Goal: Transaction & Acquisition: Book appointment/travel/reservation

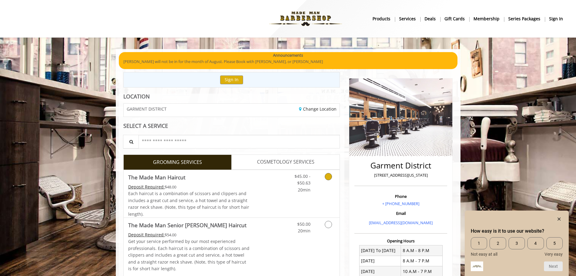
click at [328, 176] on icon "Grooming services" at bounding box center [328, 176] width 7 height 7
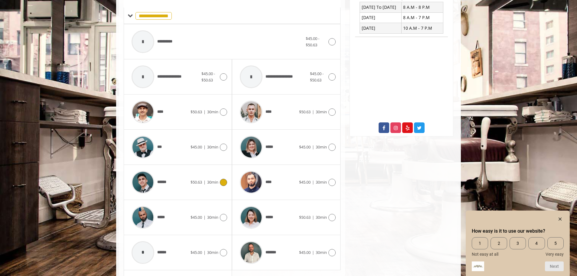
scroll to position [293, 0]
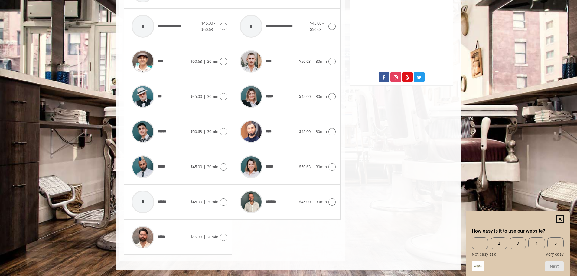
click at [561, 217] on icon "Hide survey" at bounding box center [560, 218] width 3 height 3
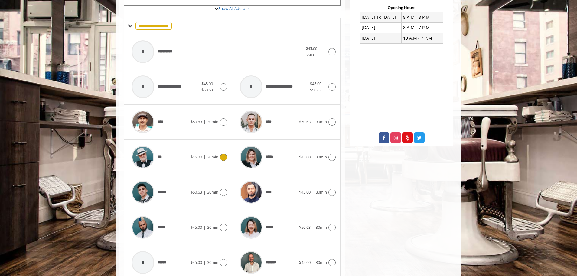
click at [219, 154] on div at bounding box center [222, 156] width 9 height 7
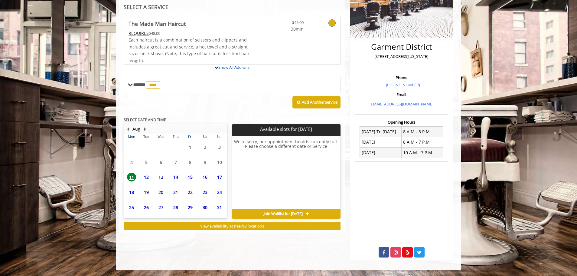
scroll to position [147, 0]
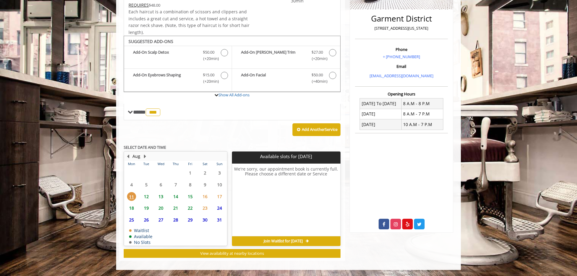
click at [161, 198] on span "13" at bounding box center [160, 196] width 9 height 9
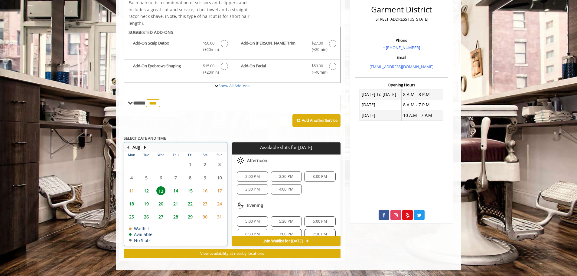
click at [190, 195] on td "15" at bounding box center [190, 190] width 15 height 13
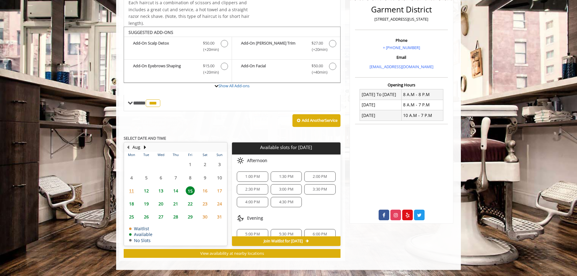
click at [263, 174] on span "1:00 PM" at bounding box center [253, 176] width 26 height 5
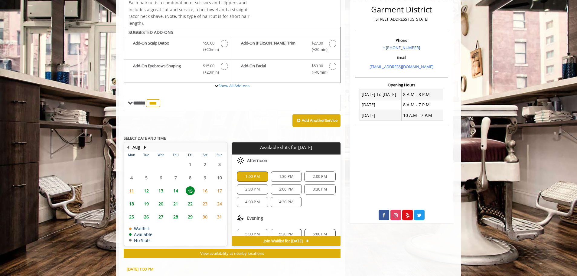
scroll to position [265, 0]
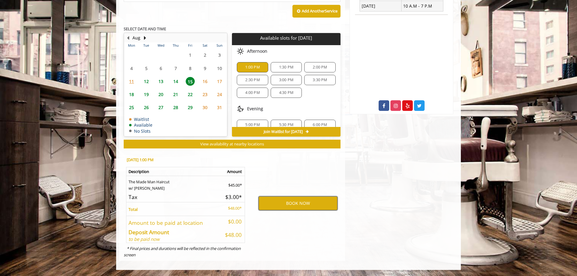
click at [296, 205] on button "BOOK NOW" at bounding box center [298, 203] width 79 height 14
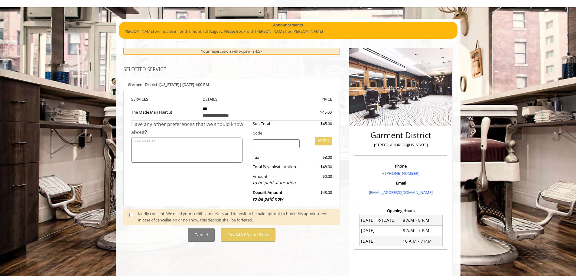
scroll to position [61, 0]
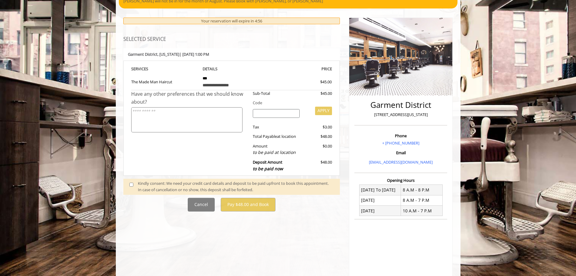
click at [168, 188] on div "Kindly consent: We need your credit card details and deposit to be paid upfront…" at bounding box center [236, 186] width 196 height 13
click at [134, 186] on span at bounding box center [134, 186] width 18 height 13
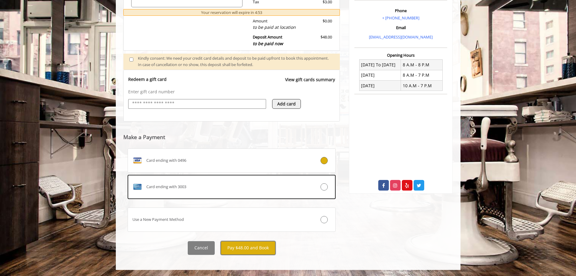
click at [243, 243] on button "Pay $48.00 and Book" at bounding box center [248, 248] width 55 height 14
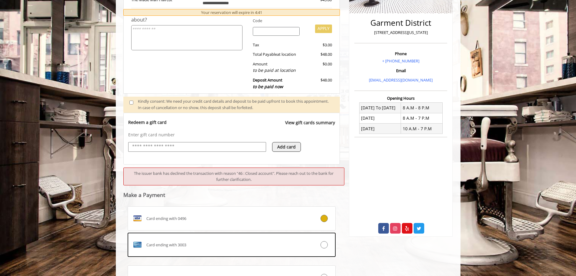
scroll to position [200, 0]
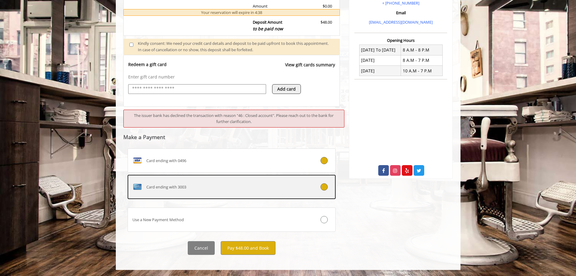
click at [301, 190] on div at bounding box center [318, 186] width 34 height 7
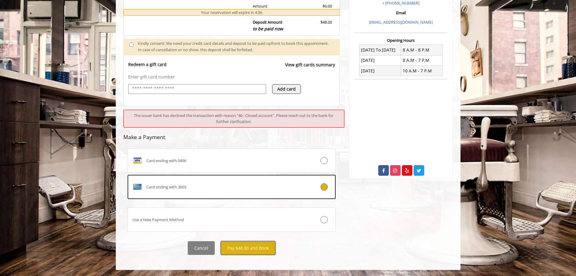
click at [248, 245] on button "Pay $48.00 and Book" at bounding box center [248, 248] width 55 height 14
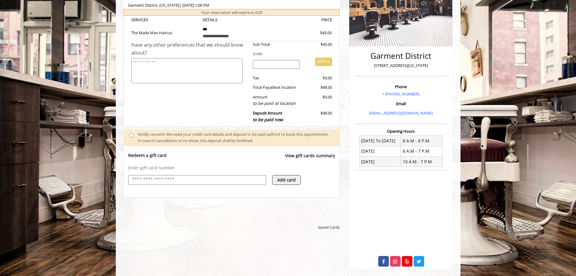
scroll to position [0, 0]
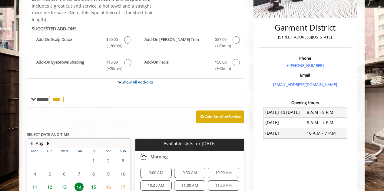
scroll to position [65, 0]
